Goal: Transaction & Acquisition: Purchase product/service

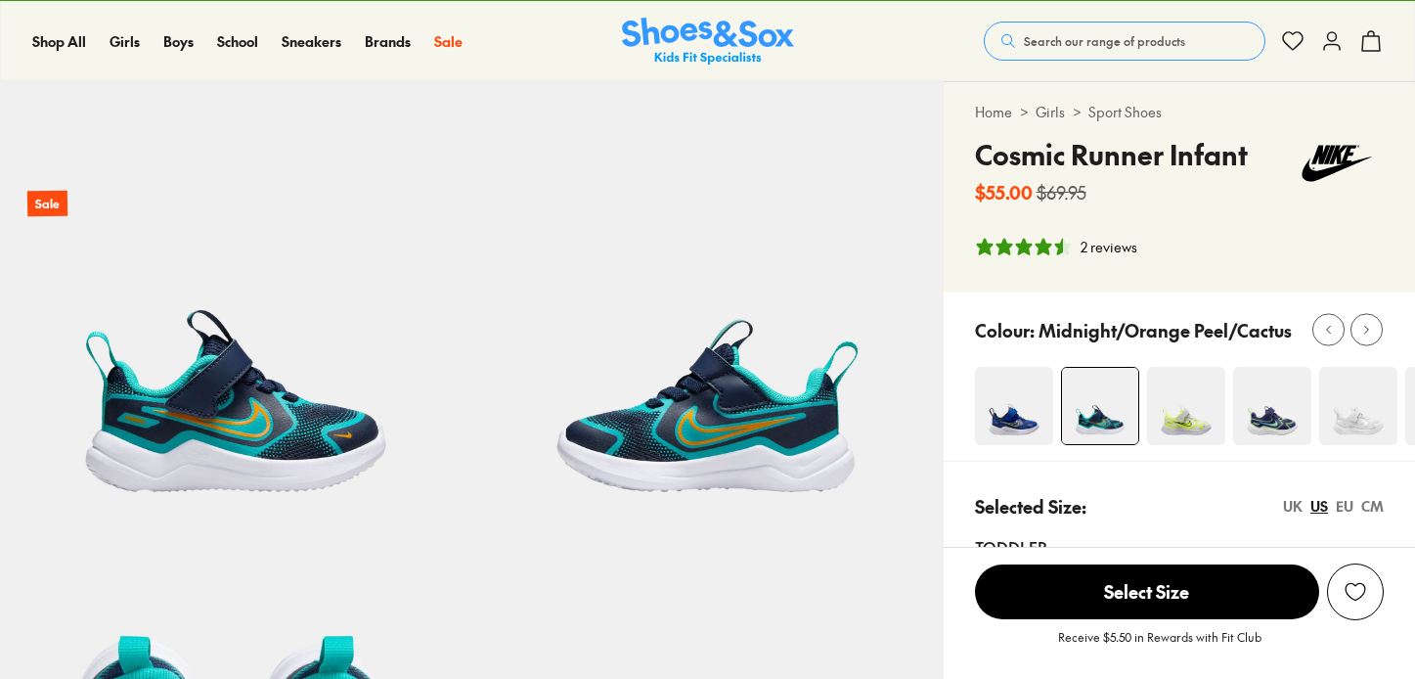
scroll to position [81, 0]
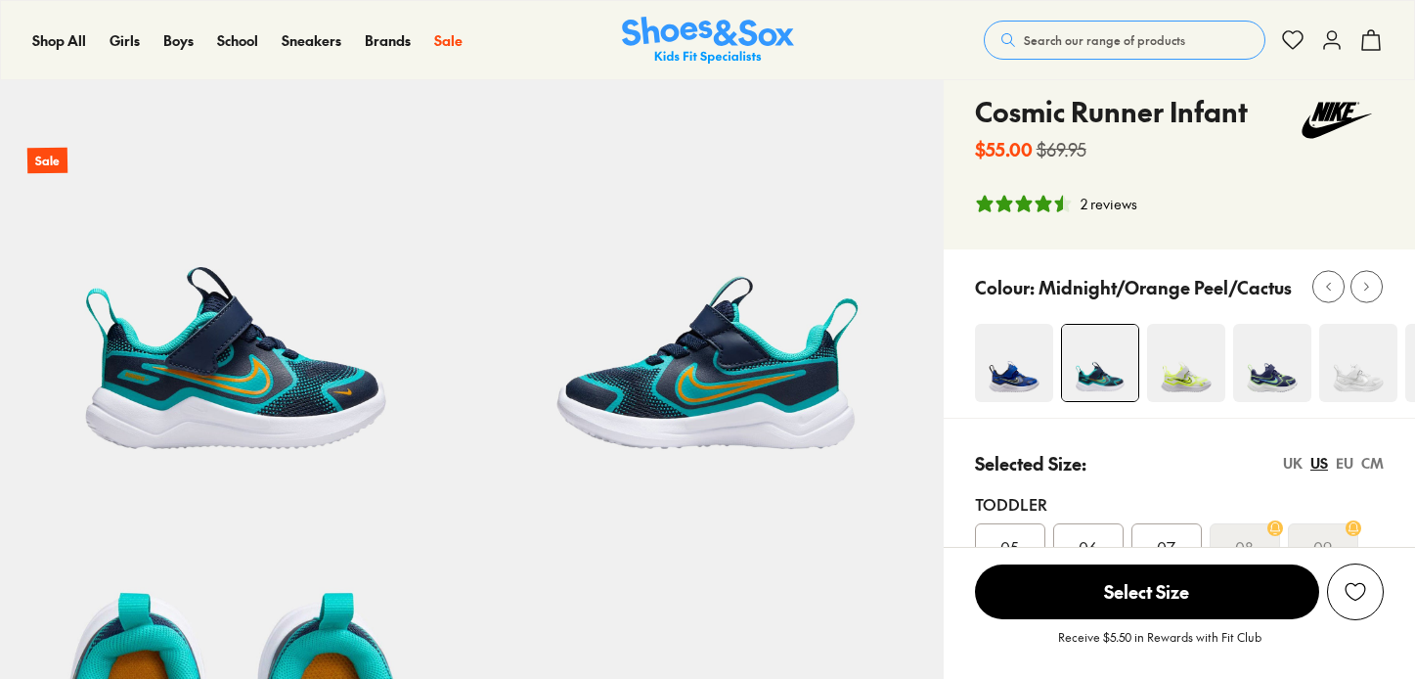
select select "*"
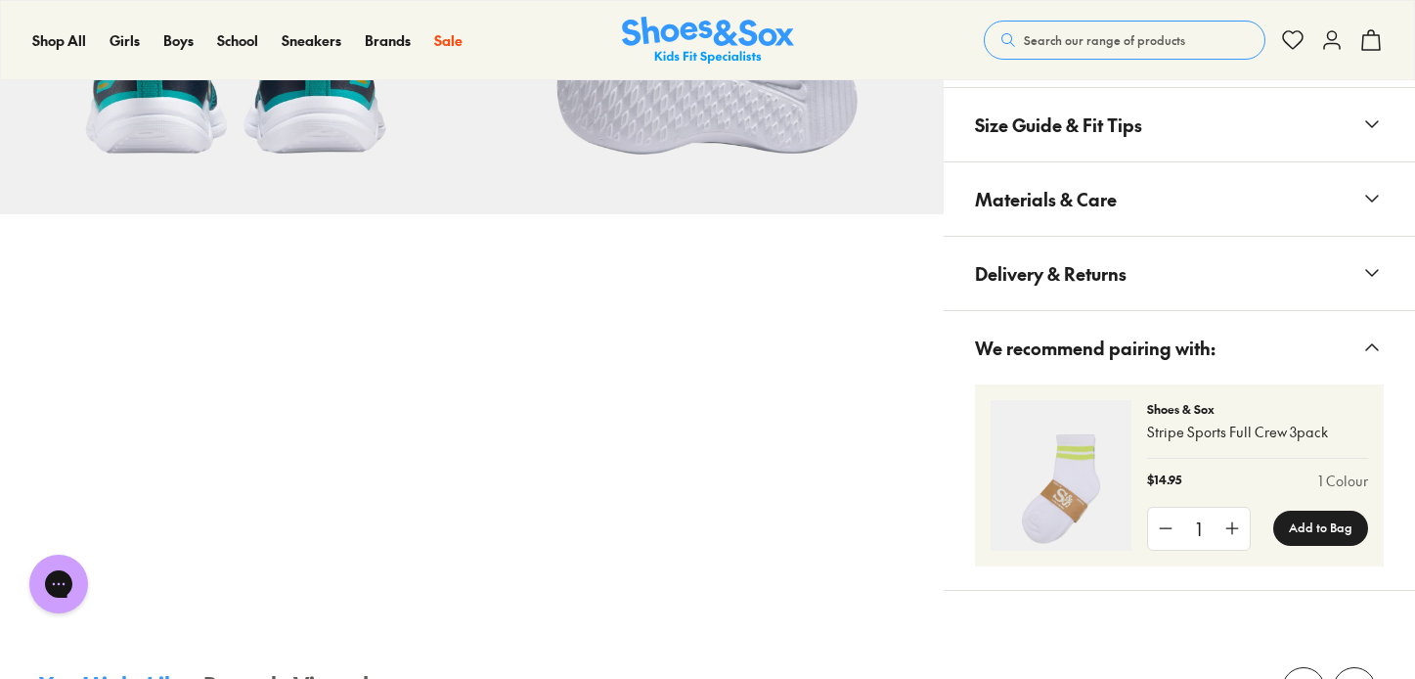
scroll to position [1232, 0]
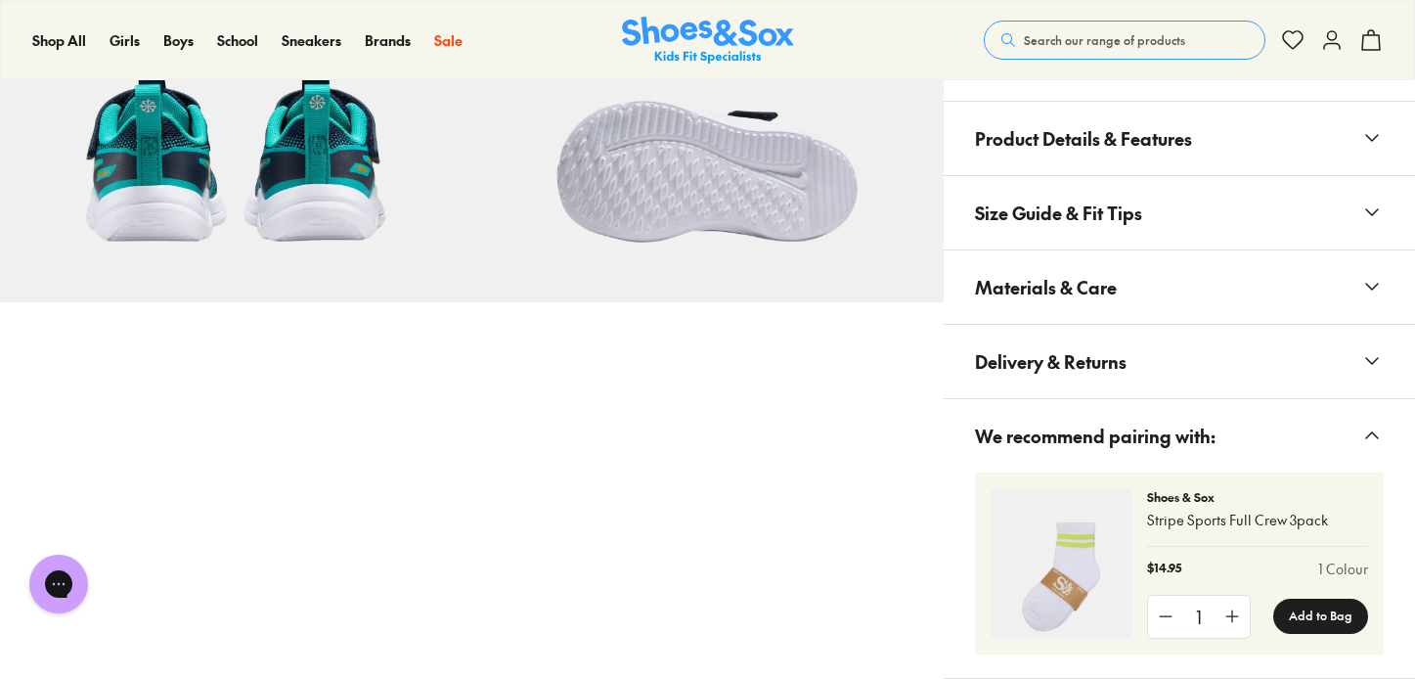
click at [1032, 370] on span "Delivery & Returns" at bounding box center [1051, 362] width 152 height 58
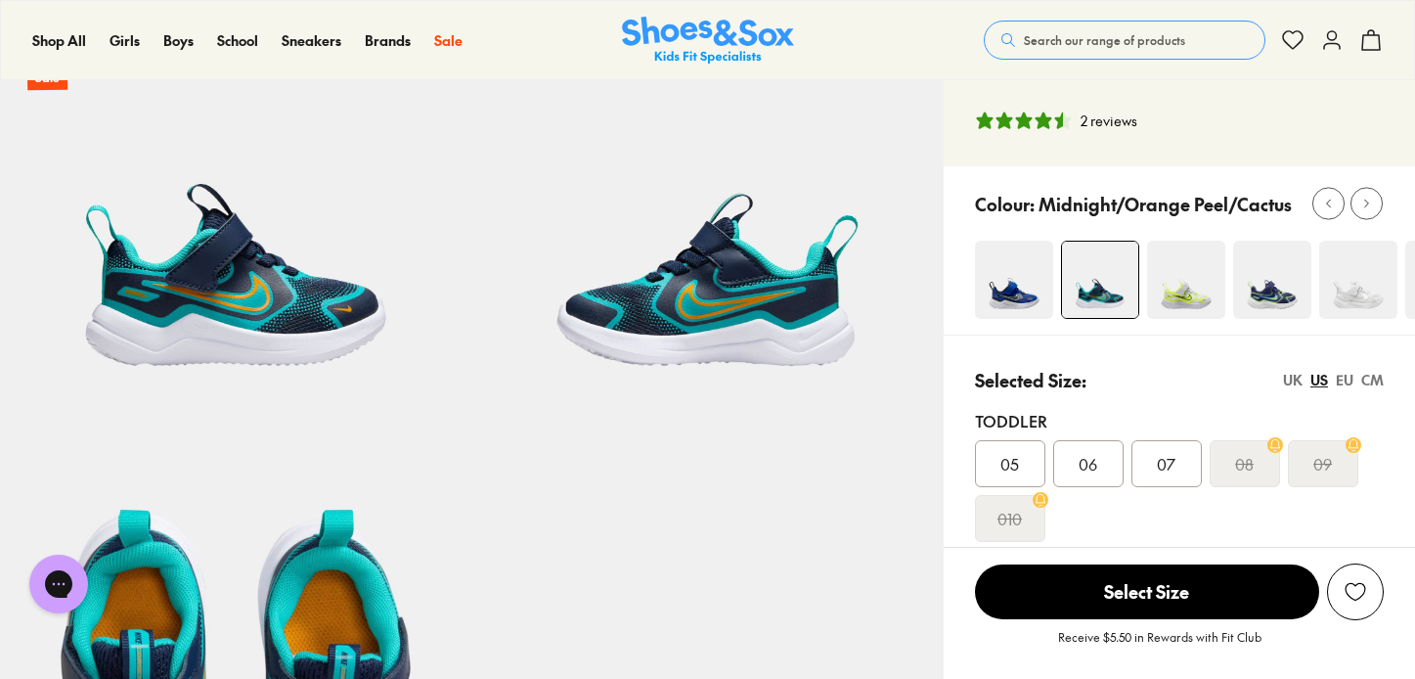
scroll to position [44, 0]
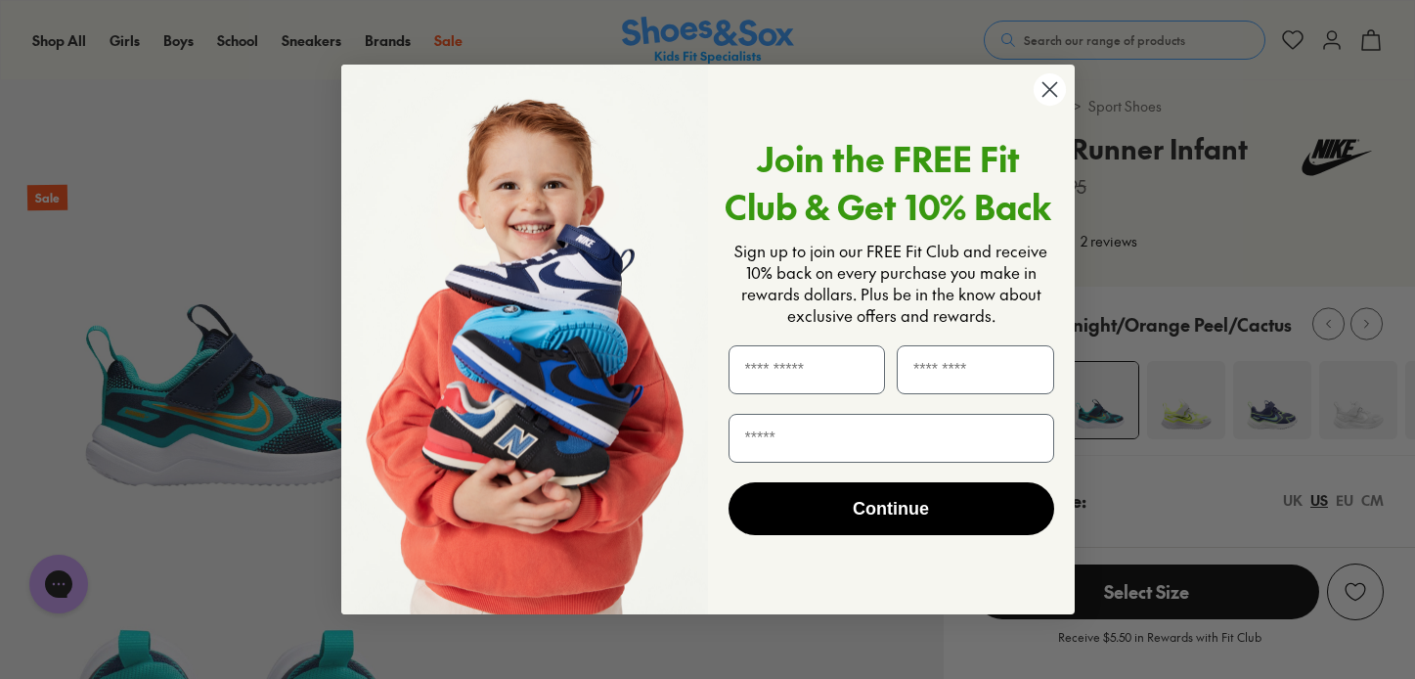
click at [1046, 92] on icon "Close dialog" at bounding box center [1050, 89] width 14 height 14
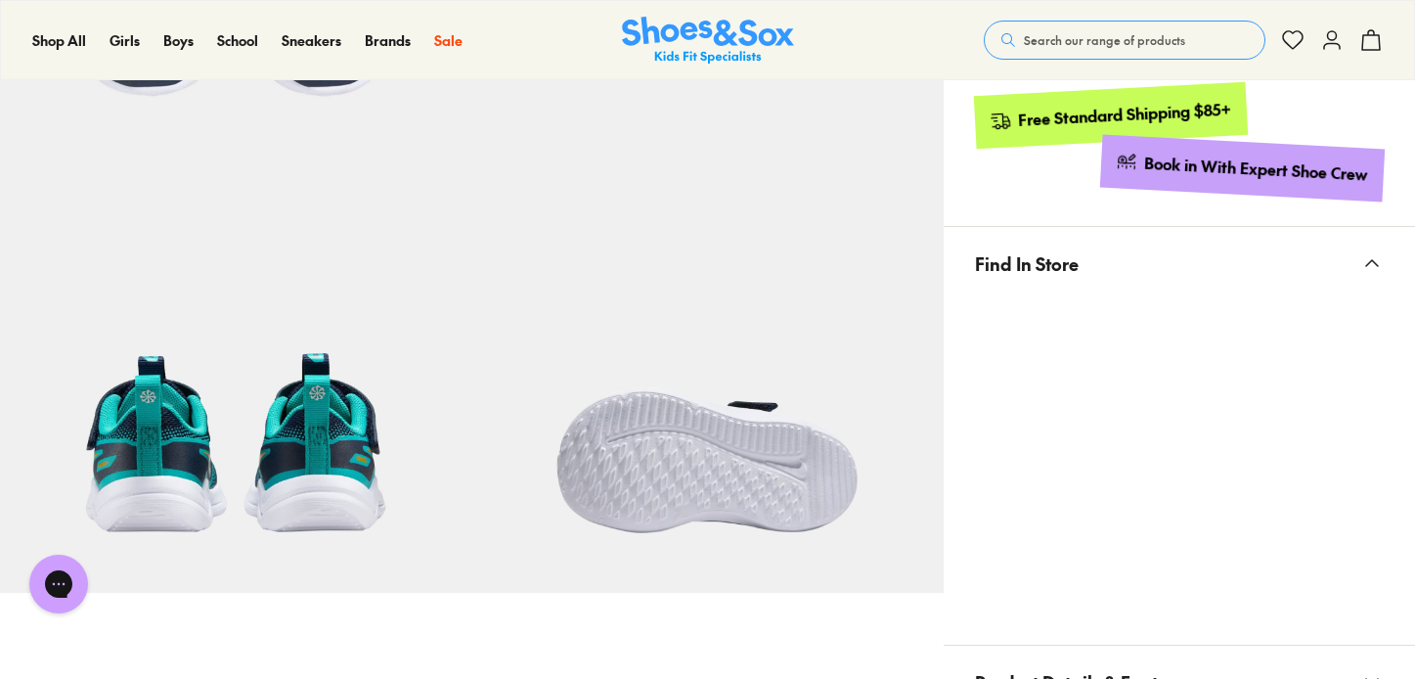
scroll to position [0, 0]
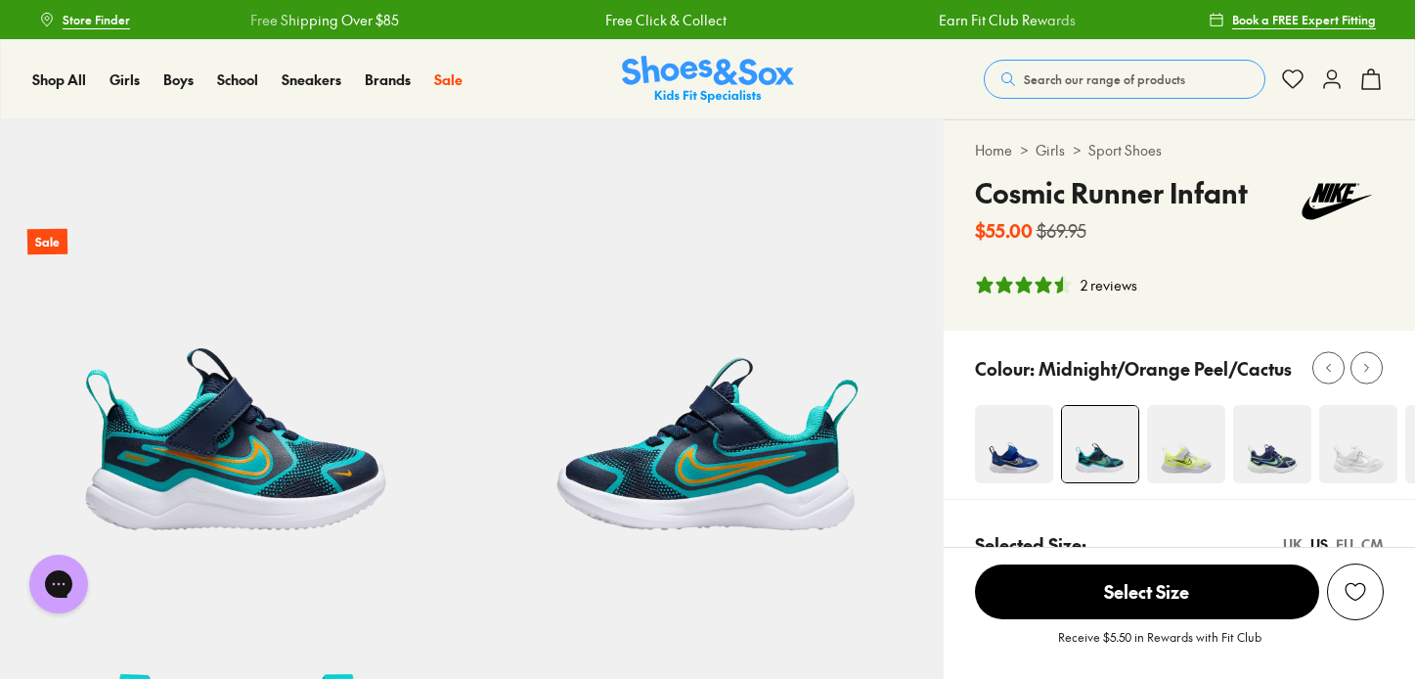
click at [1258, 462] on img at bounding box center [1272, 444] width 78 height 78
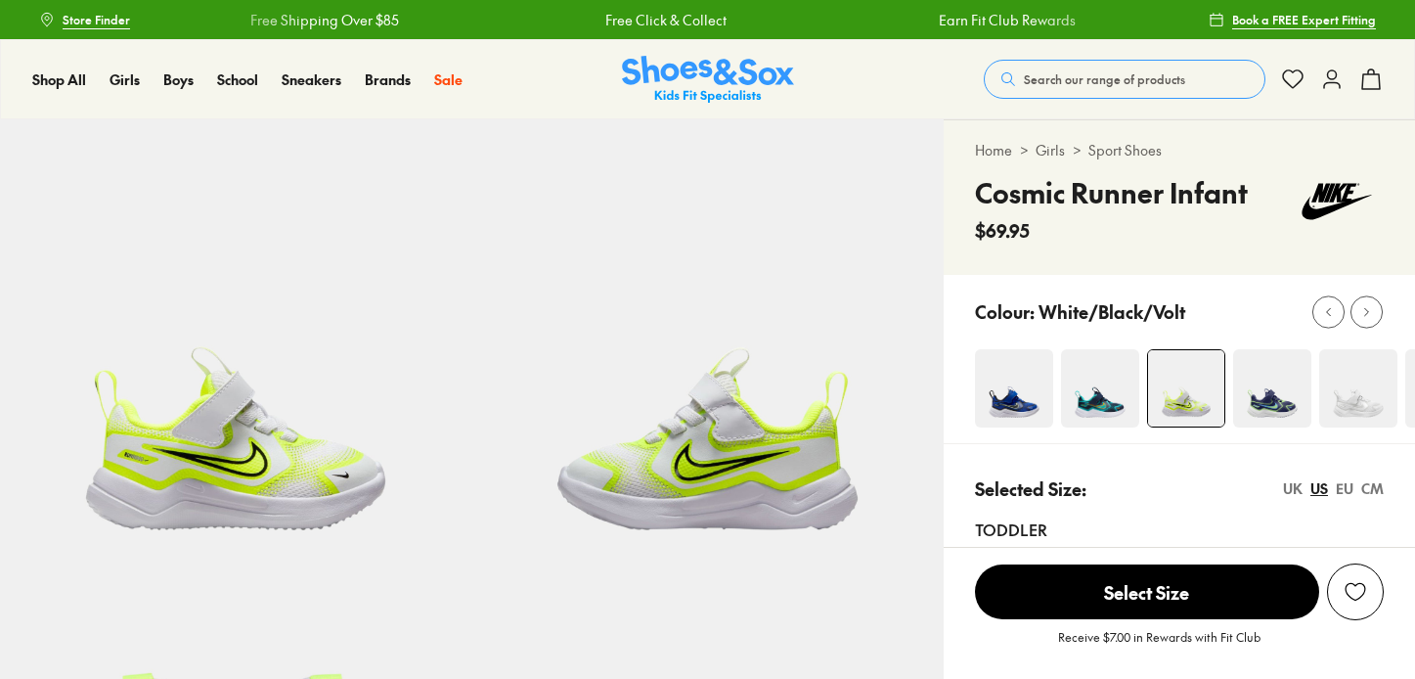
click at [1106, 396] on img at bounding box center [1100, 388] width 78 height 78
select select "*"
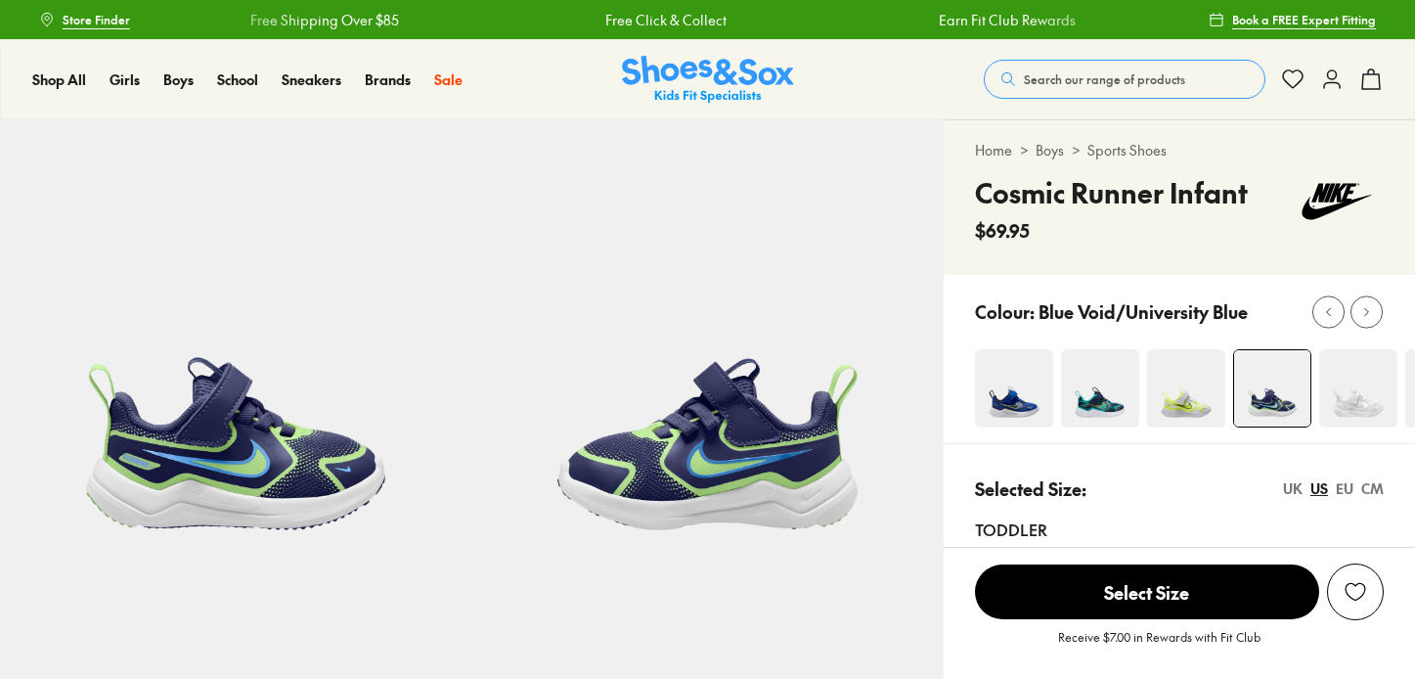
select select "*"
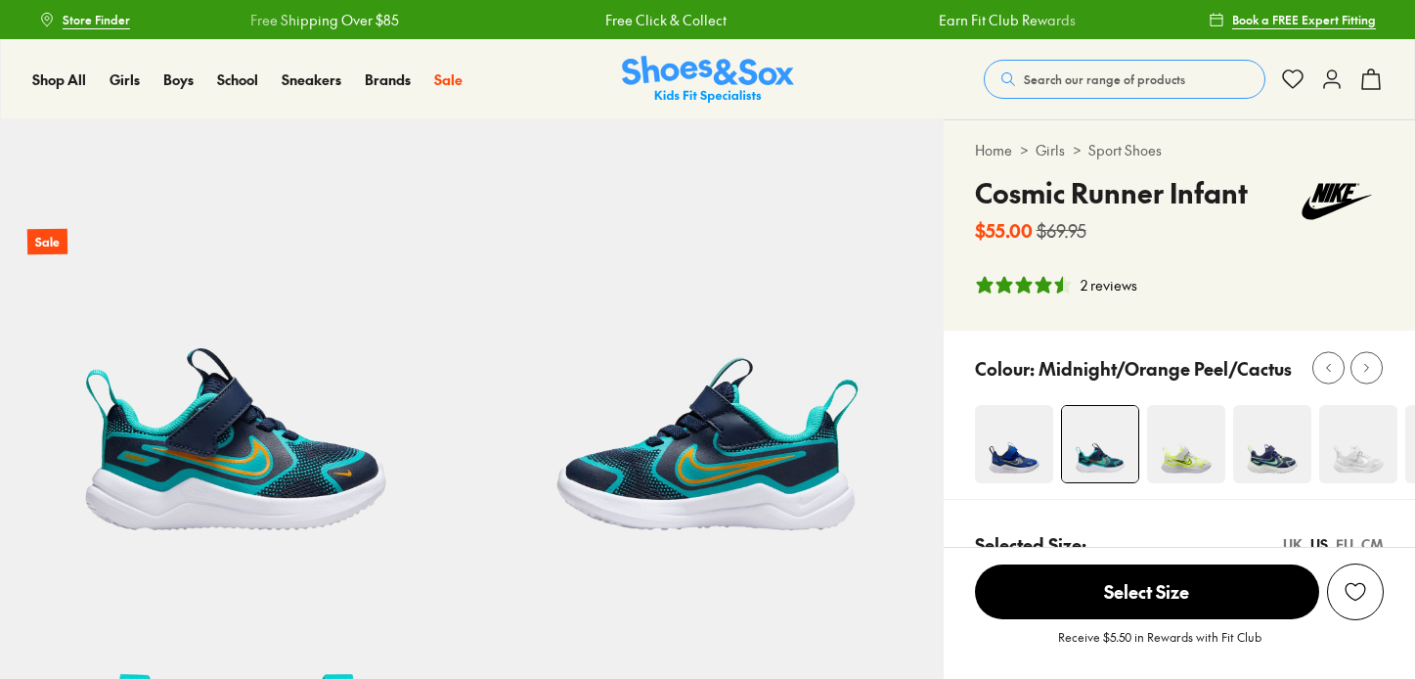
select select "*"
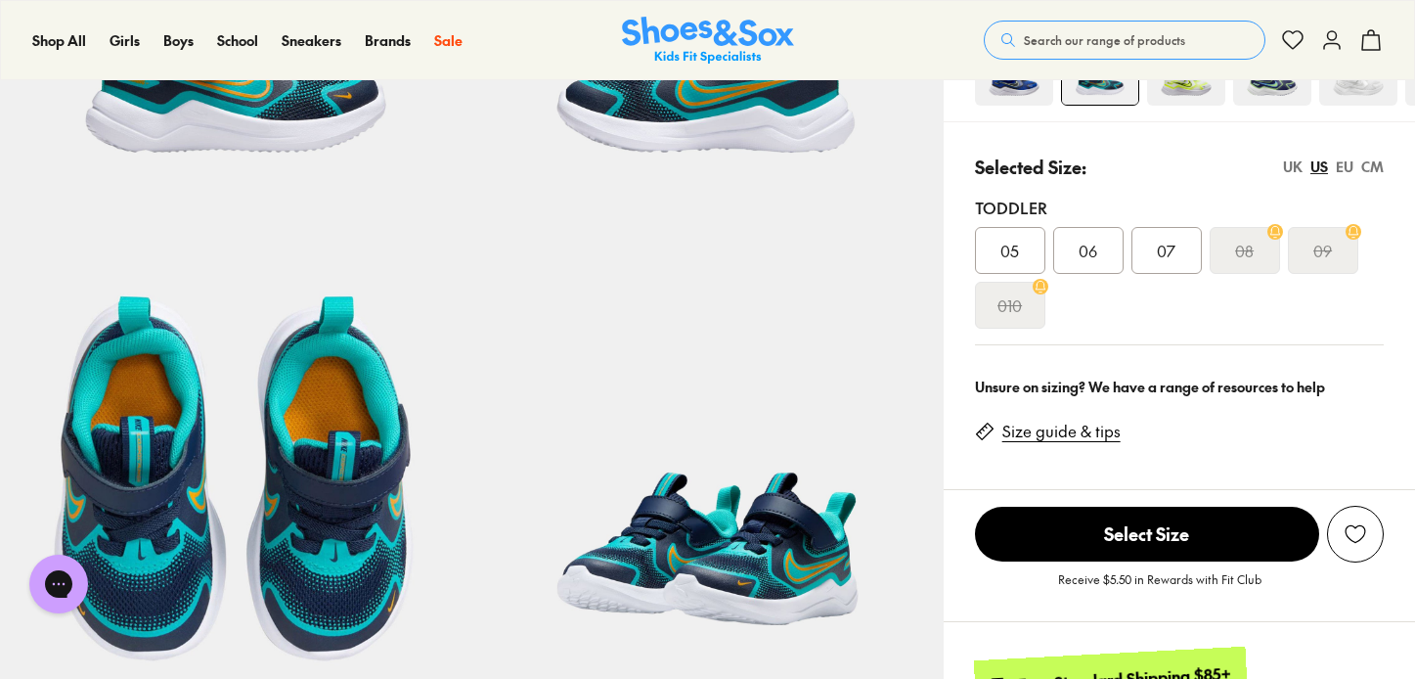
scroll to position [264, 0]
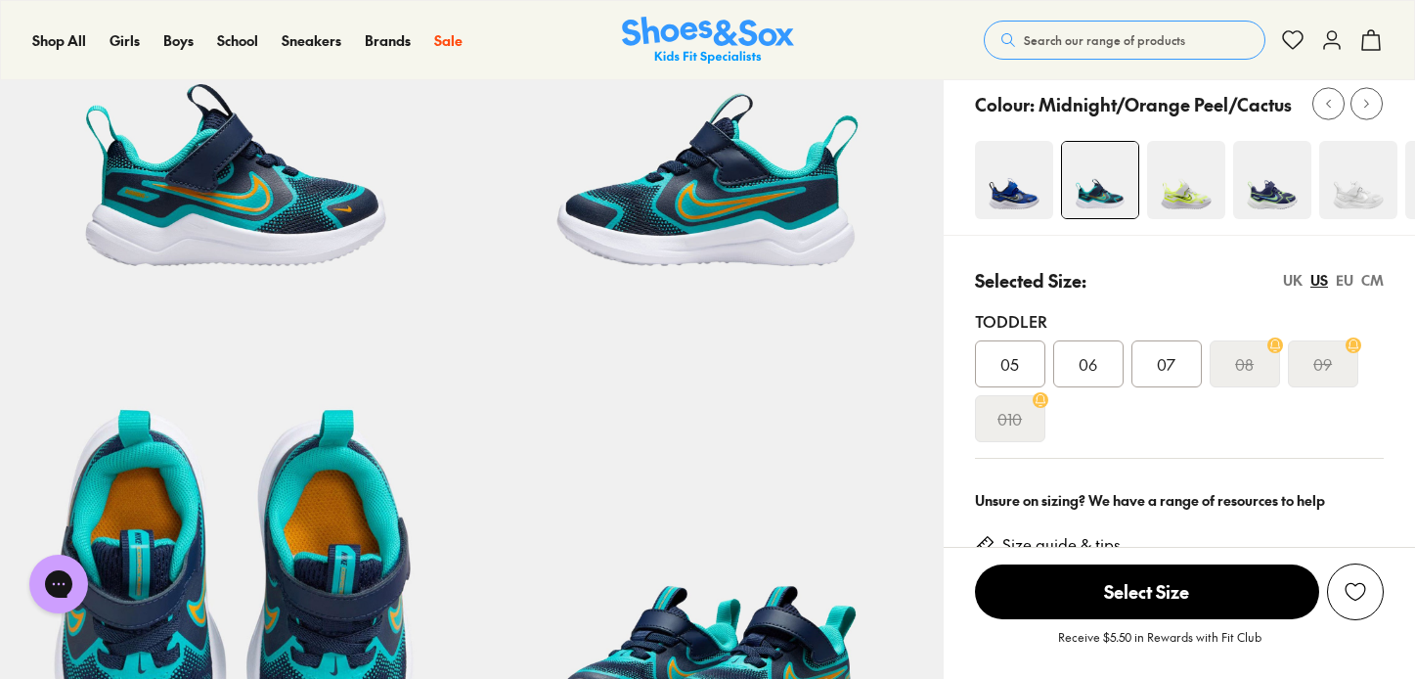
click at [1377, 289] on div "CM" at bounding box center [1372, 280] width 22 height 21
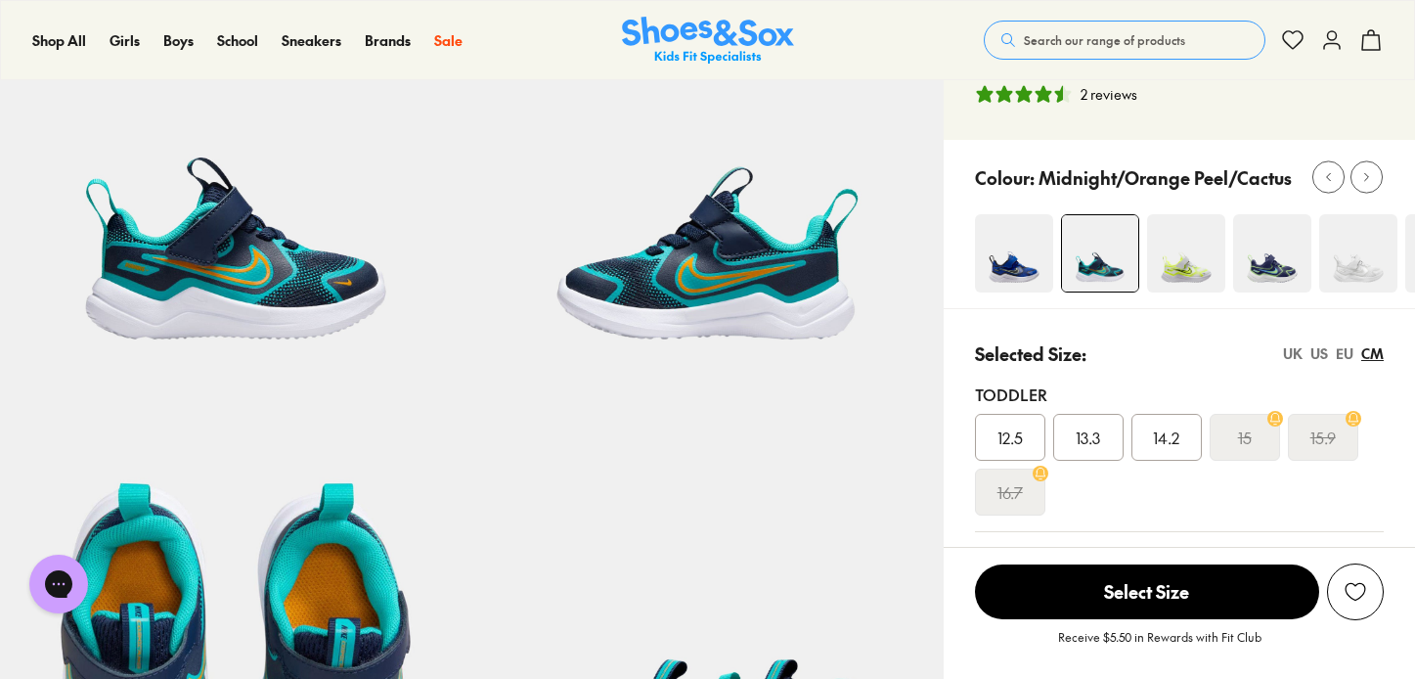
scroll to position [0, 0]
